Goal: Transaction & Acquisition: Book appointment/travel/reservation

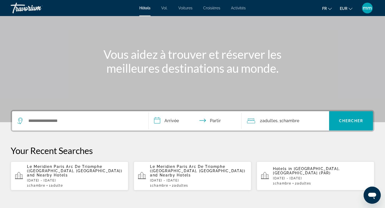
scroll to position [37, 0]
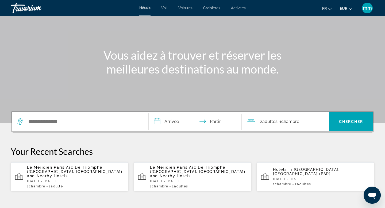
click at [89, 166] on span "Le Meridien Paris Arc De Triomphe ([GEOGRAPHIC_DATA], [GEOGRAPHIC_DATA])" at bounding box center [74, 169] width 95 height 9
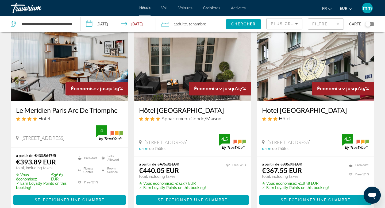
scroll to position [34, 0]
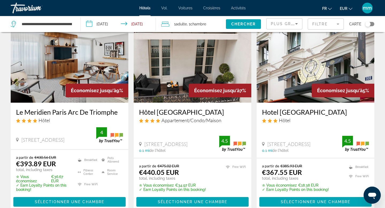
click at [59, 72] on img "Contenu principal" at bounding box center [70, 59] width 118 height 85
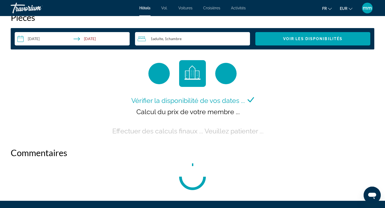
scroll to position [697, 0]
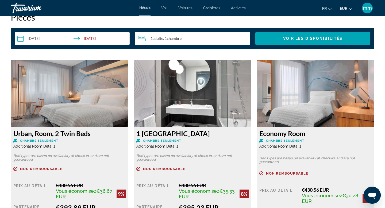
click at [160, 91] on img "Contenu principal" at bounding box center [193, 93] width 118 height 67
click at [126, 128] on div "Urban, Room, 2 Twin Beds Chambre seulement Additional Room Details Bed types ar…" at bounding box center [70, 186] width 118 height 118
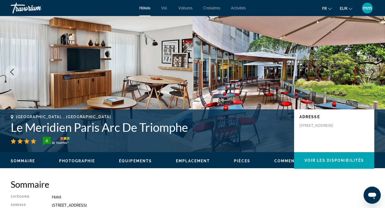
scroll to position [0, 0]
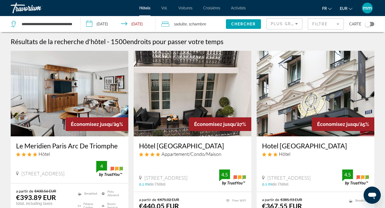
click at [64, 100] on img "Contenu principal" at bounding box center [70, 93] width 118 height 85
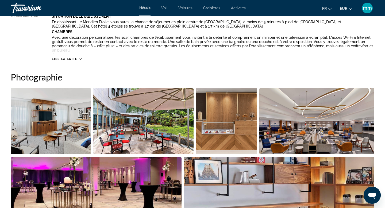
scroll to position [224, 0]
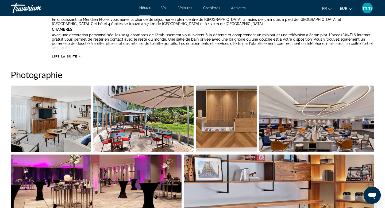
click at [59, 128] on img "Open full-screen image slider" at bounding box center [51, 118] width 80 height 66
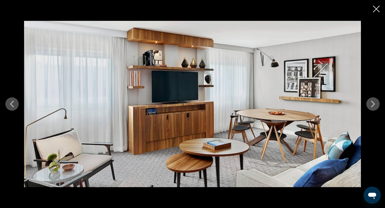
click at [372, 102] on icon "Next image" at bounding box center [373, 104] width 6 height 6
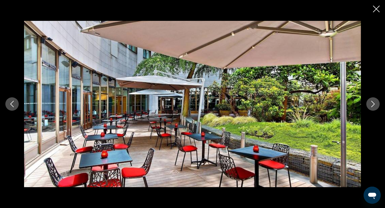
click at [372, 102] on icon "Next image" at bounding box center [373, 104] width 6 height 6
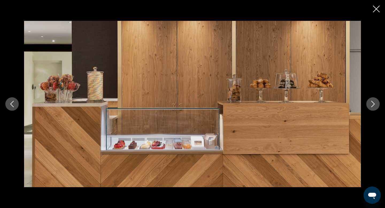
click at [372, 102] on icon "Next image" at bounding box center [373, 104] width 6 height 6
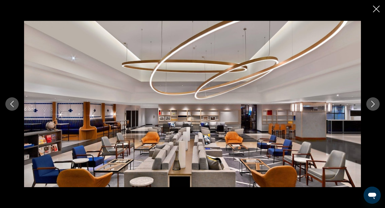
click at [372, 102] on icon "Next image" at bounding box center [373, 104] width 6 height 6
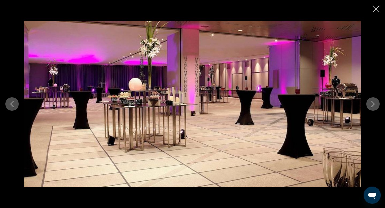
click at [372, 102] on icon "Next image" at bounding box center [373, 104] width 6 height 6
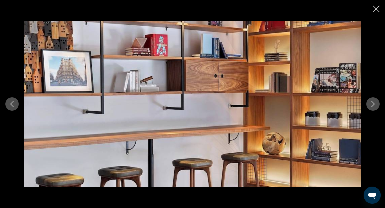
click at [372, 102] on icon "Next image" at bounding box center [373, 104] width 6 height 6
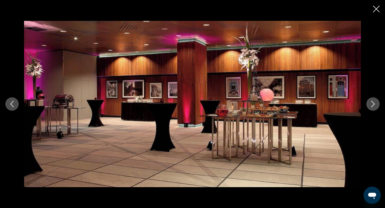
click at [372, 102] on icon "Next image" at bounding box center [373, 104] width 6 height 6
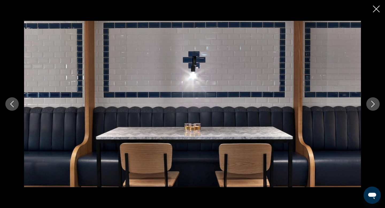
click at [372, 102] on icon "Next image" at bounding box center [373, 104] width 6 height 6
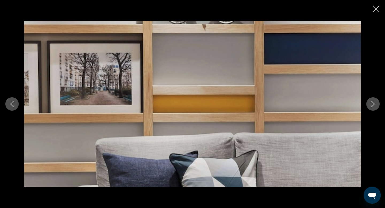
click at [372, 103] on icon "Next image" at bounding box center [373, 104] width 6 height 6
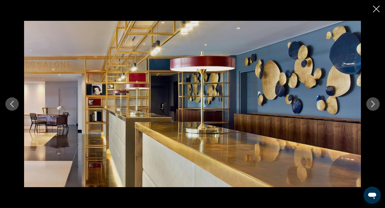
click at [372, 103] on icon "Next image" at bounding box center [373, 104] width 6 height 6
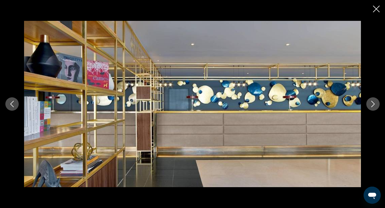
click at [372, 103] on icon "Next image" at bounding box center [373, 104] width 6 height 6
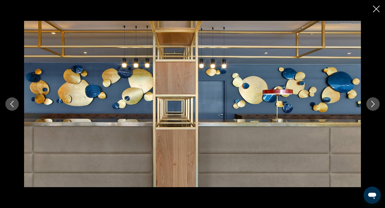
click at [372, 103] on icon "Next image" at bounding box center [373, 104] width 6 height 6
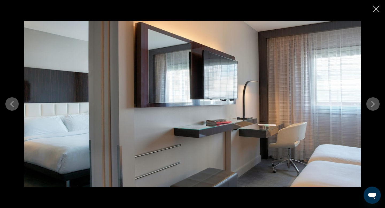
click at [372, 103] on icon "Next image" at bounding box center [373, 104] width 6 height 6
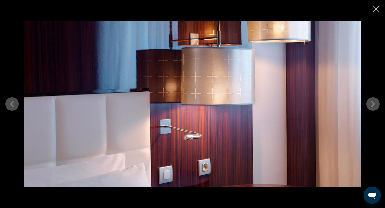
click at [372, 103] on icon "Next image" at bounding box center [373, 104] width 6 height 6
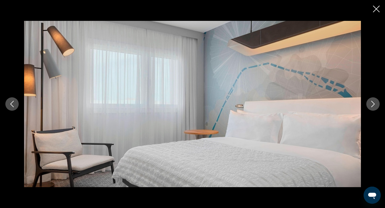
click at [372, 103] on icon "Next image" at bounding box center [373, 104] width 6 height 6
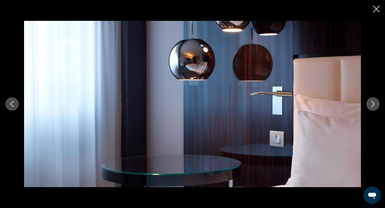
click at [372, 103] on icon "Next image" at bounding box center [373, 104] width 6 height 6
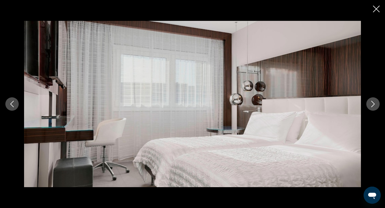
click at [372, 103] on icon "Next image" at bounding box center [373, 104] width 6 height 6
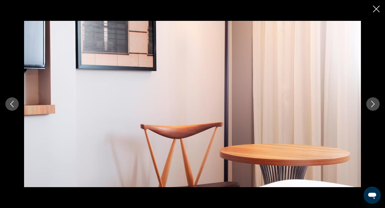
click at [372, 103] on icon "Next image" at bounding box center [373, 104] width 6 height 6
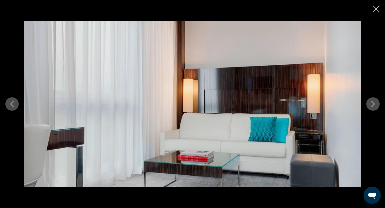
click at [372, 103] on icon "Next image" at bounding box center [373, 104] width 6 height 6
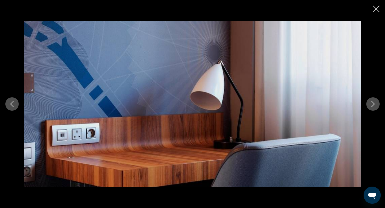
click at [372, 103] on icon "Next image" at bounding box center [373, 104] width 6 height 6
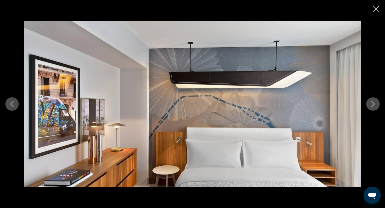
click at [372, 103] on icon "Next image" at bounding box center [373, 104] width 6 height 6
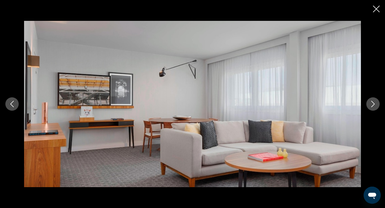
click at [372, 103] on icon "Next image" at bounding box center [373, 104] width 6 height 6
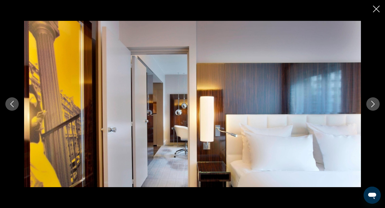
click at [372, 103] on icon "Next image" at bounding box center [373, 104] width 6 height 6
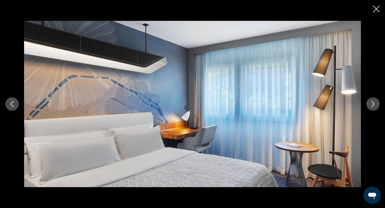
click at [372, 103] on icon "Next image" at bounding box center [373, 104] width 6 height 6
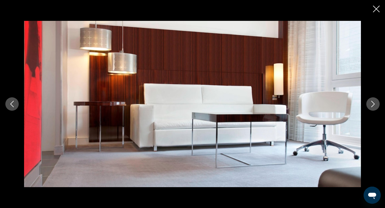
click at [372, 103] on icon "Next image" at bounding box center [373, 104] width 6 height 6
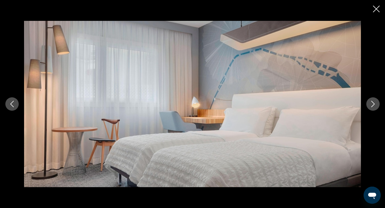
click at [372, 103] on icon "Next image" at bounding box center [373, 104] width 6 height 6
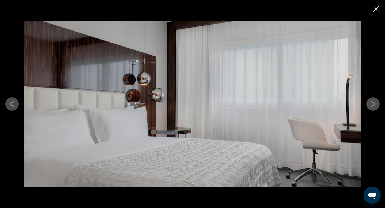
click at [11, 107] on button "Previous image" at bounding box center [11, 103] width 13 height 13
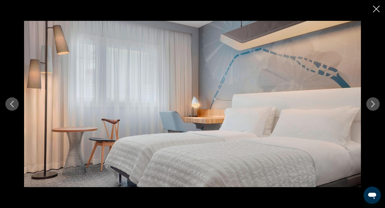
click at [375, 103] on icon "Next image" at bounding box center [373, 104] width 6 height 6
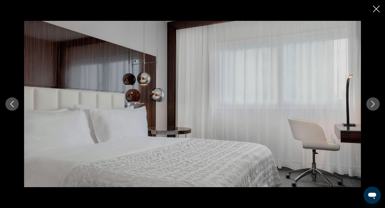
click at [375, 103] on icon "Next image" at bounding box center [373, 104] width 6 height 6
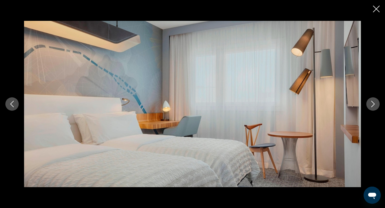
click at [375, 103] on icon "Next image" at bounding box center [373, 104] width 6 height 6
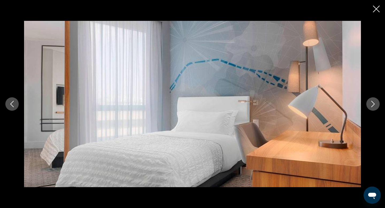
click at [375, 103] on icon "Next image" at bounding box center [373, 104] width 6 height 6
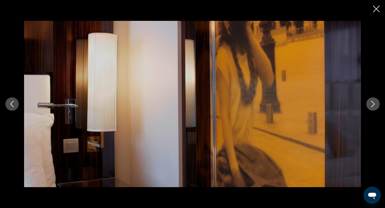
click at [375, 103] on icon "Next image" at bounding box center [373, 104] width 6 height 6
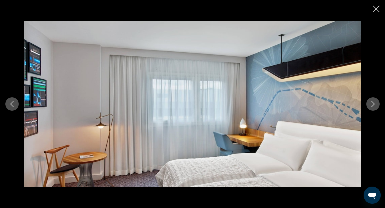
click at [375, 103] on icon "Next image" at bounding box center [373, 104] width 6 height 6
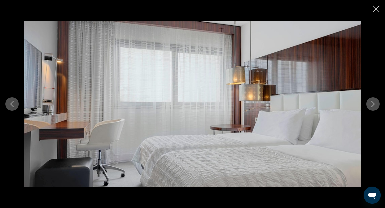
click at [375, 103] on icon "Next image" at bounding box center [373, 104] width 6 height 6
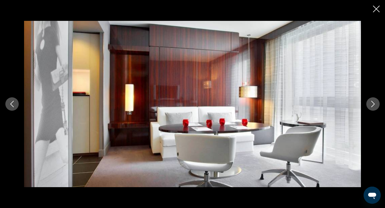
click at [375, 103] on icon "Next image" at bounding box center [373, 104] width 6 height 6
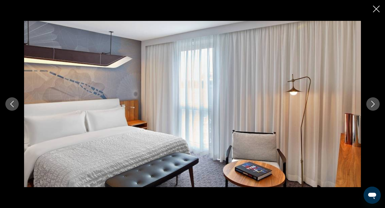
click at [375, 103] on icon "Next image" at bounding box center [373, 104] width 6 height 6
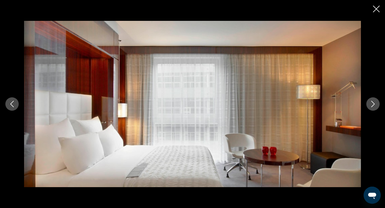
click at [375, 103] on icon "Next image" at bounding box center [373, 104] width 6 height 6
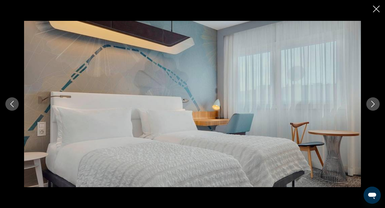
click at [375, 103] on icon "Next image" at bounding box center [373, 104] width 6 height 6
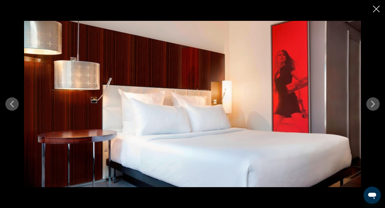
click at [375, 103] on icon "Next image" at bounding box center [373, 104] width 6 height 6
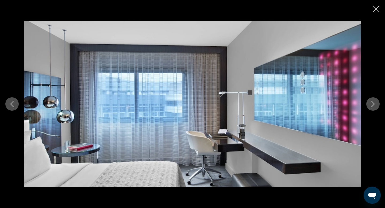
click at [375, 103] on icon "Next image" at bounding box center [373, 104] width 6 height 6
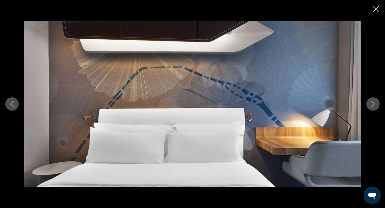
click at [375, 103] on icon "Next image" at bounding box center [373, 104] width 6 height 6
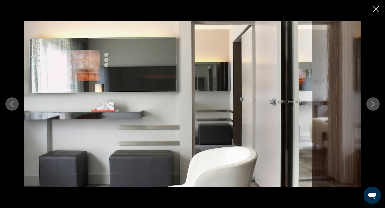
click at [375, 103] on icon "Next image" at bounding box center [373, 104] width 6 height 6
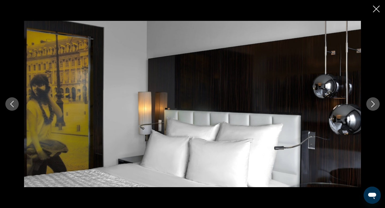
click at [375, 103] on icon "Next image" at bounding box center [373, 104] width 6 height 6
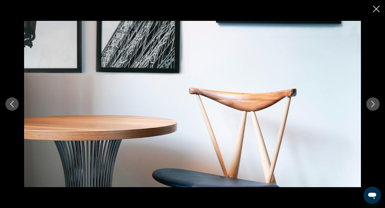
click at [375, 103] on icon "Next image" at bounding box center [373, 104] width 6 height 6
